Goal: Communication & Community: Answer question/provide support

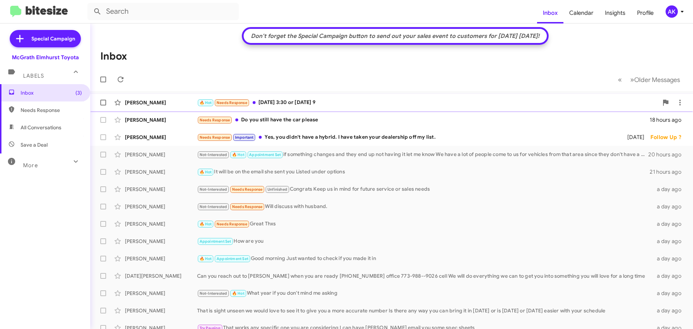
click at [366, 98] on div "🔥 Hot Needs Response [DATE] 3:30 or [DATE] 9" at bounding box center [427, 102] width 461 height 8
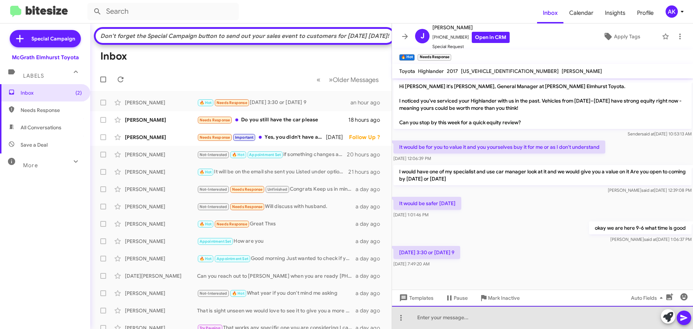
click at [439, 316] on div at bounding box center [542, 317] width 301 height 23
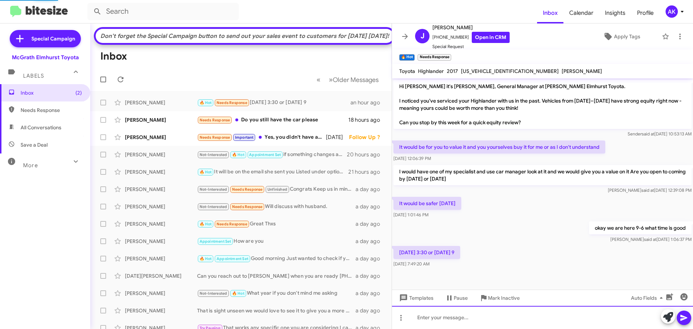
scroll to position [17, 0]
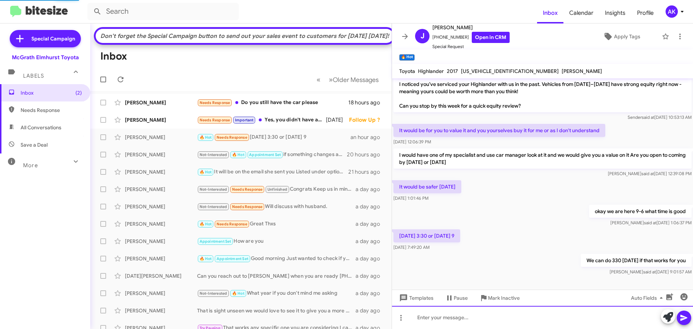
click at [483, 312] on div at bounding box center [542, 317] width 301 height 23
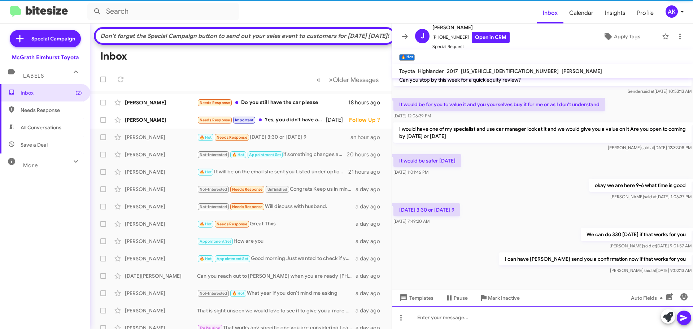
scroll to position [43, 0]
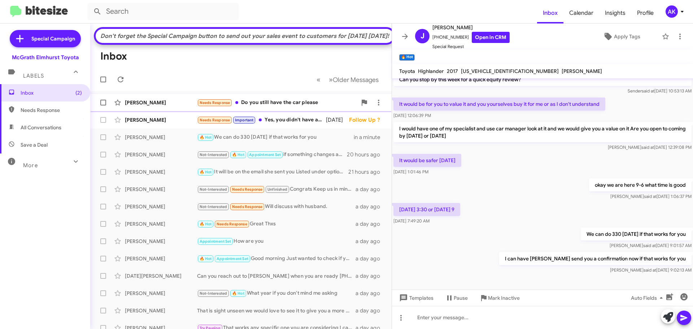
click at [311, 107] on div "Needs Response Do you still have the car please" at bounding box center [277, 102] width 160 height 8
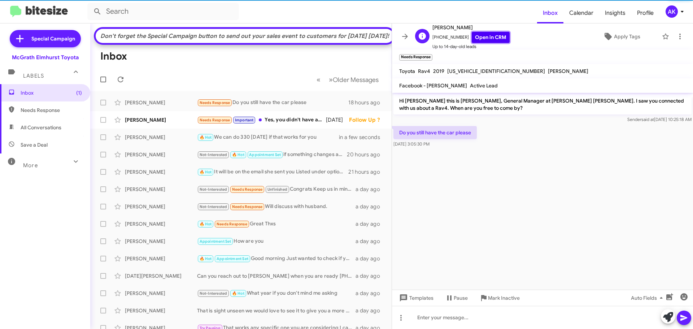
click at [473, 40] on link "Open in CRM" at bounding box center [491, 37] width 38 height 11
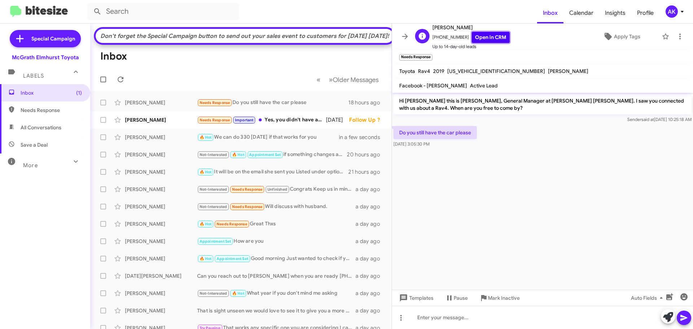
click at [474, 35] on link "Open in CRM" at bounding box center [491, 37] width 38 height 11
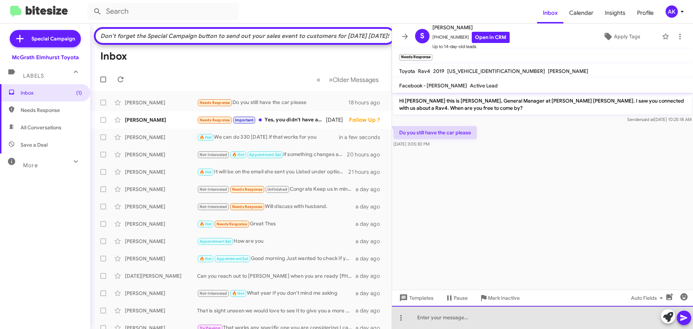
click at [487, 314] on div at bounding box center [542, 317] width 301 height 23
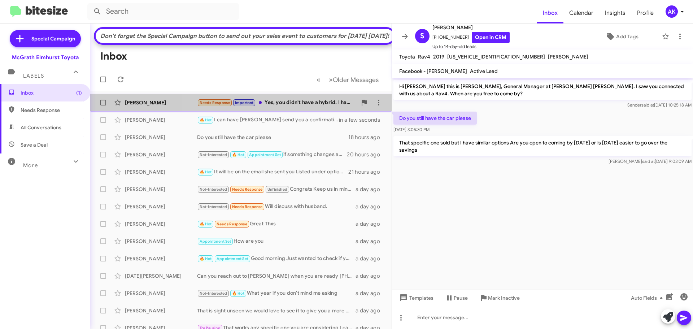
click at [284, 107] on div "Needs Response Important Yes, you didn't have a hybrid. I have taken your deale…" at bounding box center [277, 102] width 160 height 8
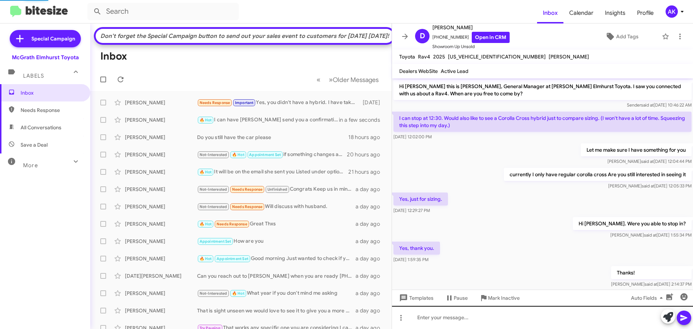
scroll to position [74, 0]
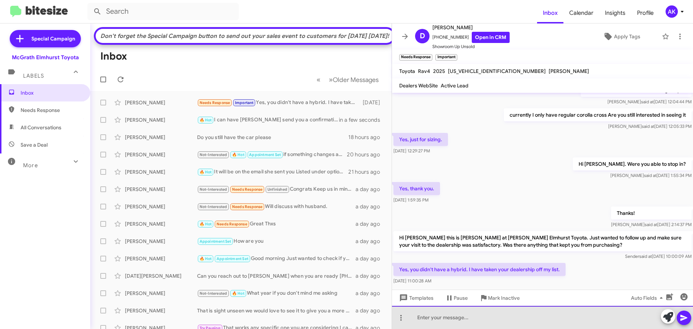
click at [466, 319] on div at bounding box center [542, 317] width 301 height 23
click at [468, 316] on div at bounding box center [542, 317] width 301 height 23
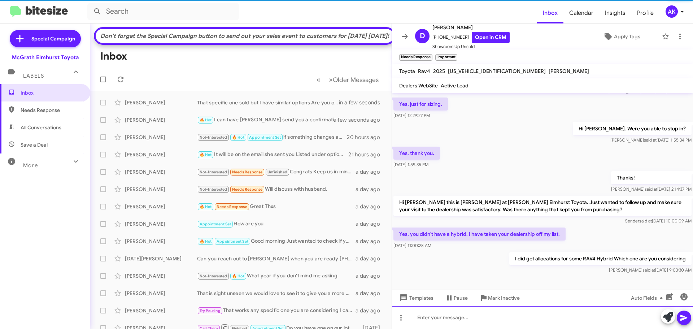
scroll to position [115, 0]
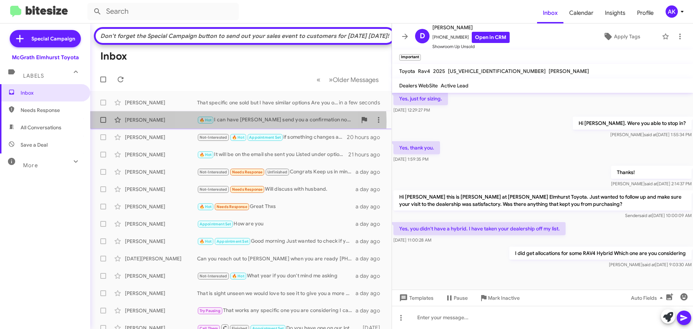
click at [235, 124] on div "🔥 Hot I can have [PERSON_NAME] send you a confirmation now if that works for you" at bounding box center [277, 120] width 160 height 8
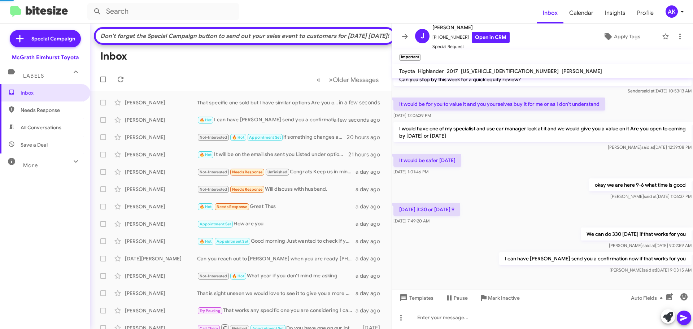
scroll to position [43, 0]
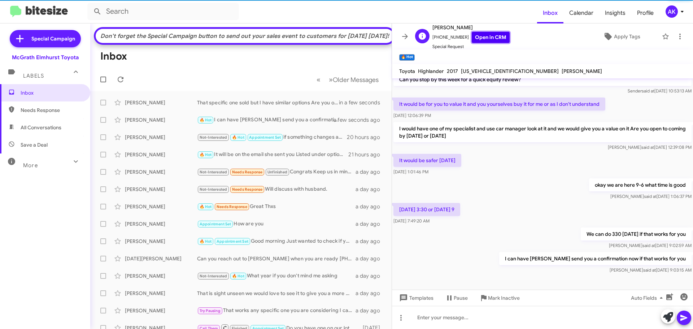
click at [476, 36] on link "Open in CRM" at bounding box center [491, 37] width 38 height 11
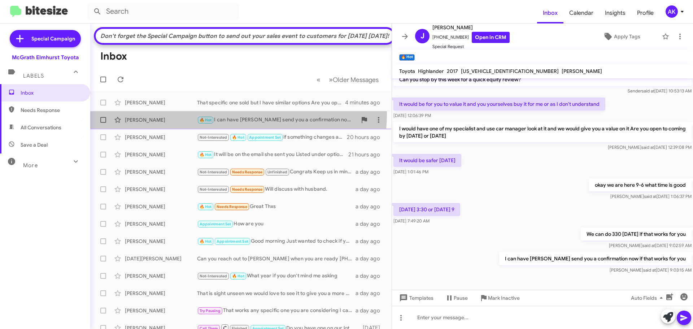
click at [238, 127] on div "[PERSON_NAME] 🔥 Hot I can have [PERSON_NAME] send you a confirmation now if tha…" at bounding box center [241, 120] width 290 height 14
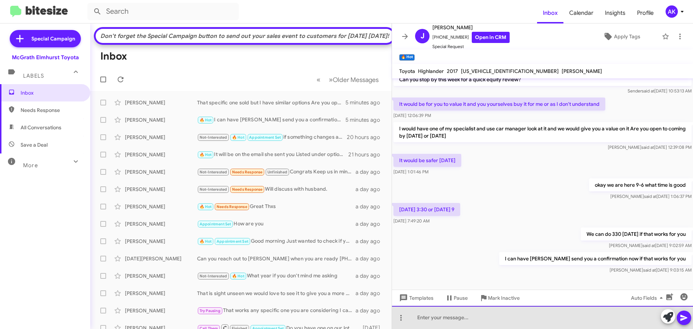
click at [507, 319] on div at bounding box center [542, 317] width 301 height 23
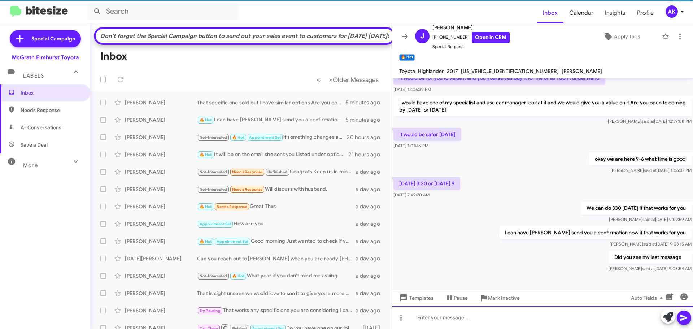
scroll to position [69, 0]
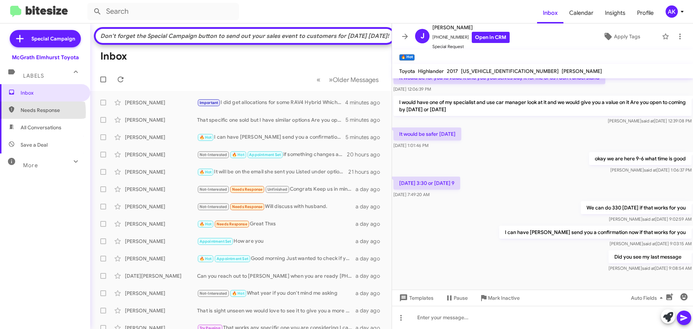
click at [21, 112] on span "Needs Response" at bounding box center [51, 109] width 61 height 7
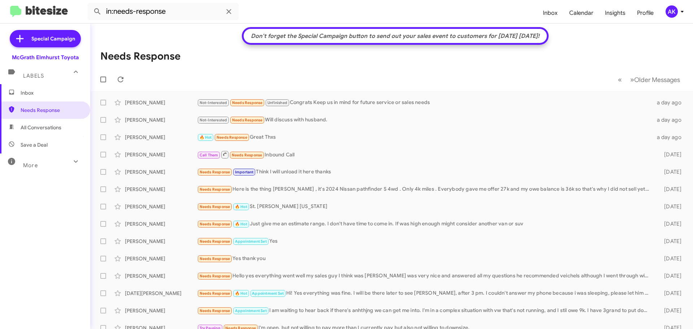
click at [27, 130] on span "All Conversations" at bounding box center [41, 127] width 41 height 7
type input "in:all-conversations"
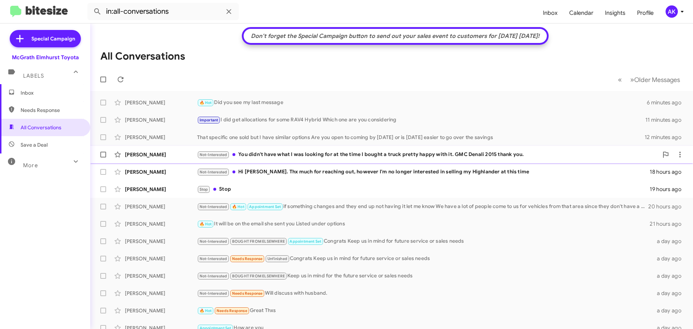
click at [261, 150] on div "[PERSON_NAME] Not-Interested You didn't have what I was looking for at the time…" at bounding box center [391, 154] width 591 height 14
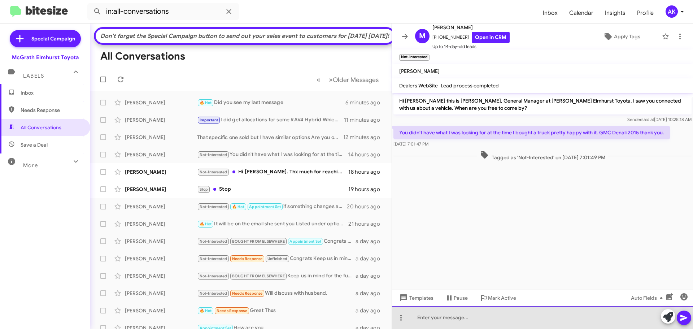
click at [459, 327] on div at bounding box center [542, 317] width 301 height 23
click at [457, 322] on div at bounding box center [542, 317] width 301 height 23
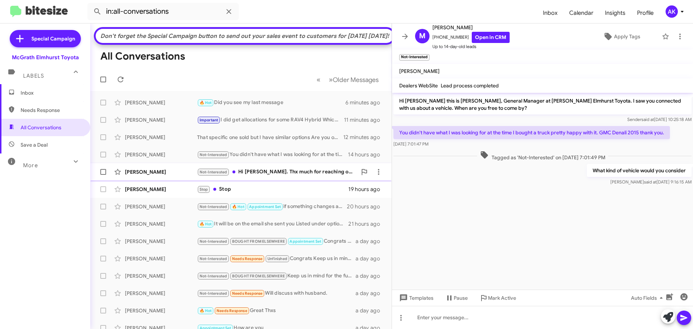
click at [257, 176] on div "Not-Interested Hi [PERSON_NAME]. Thx much for reaching out, however I'm no long…" at bounding box center [277, 172] width 160 height 8
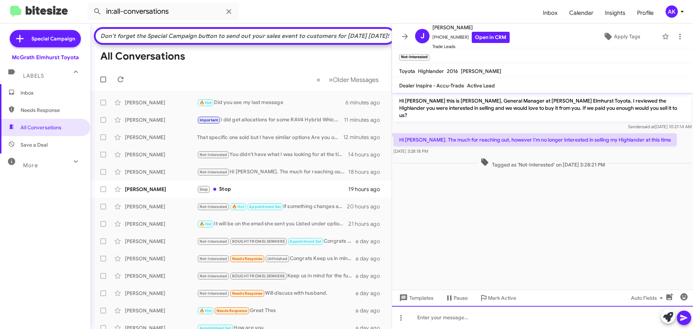
click at [475, 318] on div at bounding box center [542, 317] width 301 height 23
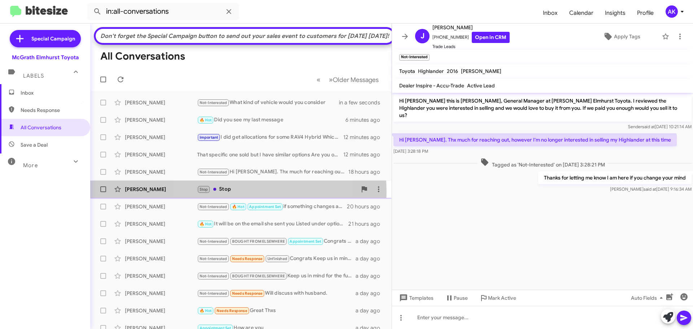
click at [233, 193] on div "Stop Stop" at bounding box center [277, 189] width 160 height 8
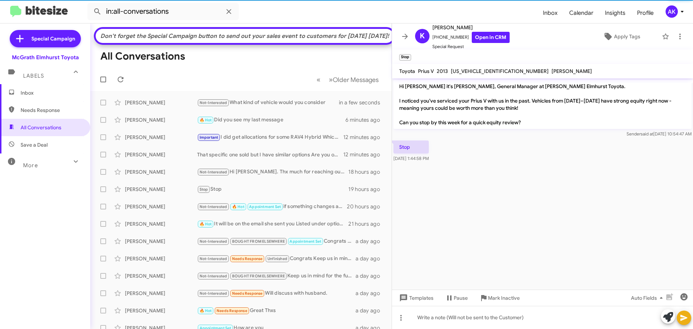
click at [39, 105] on span "Needs Response" at bounding box center [45, 109] width 90 height 17
type input "in:needs-response"
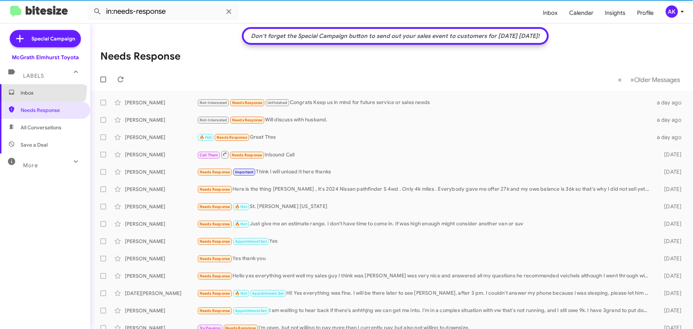
click at [37, 87] on span "Inbox" at bounding box center [45, 92] width 90 height 17
